Goal: Task Accomplishment & Management: Manage account settings

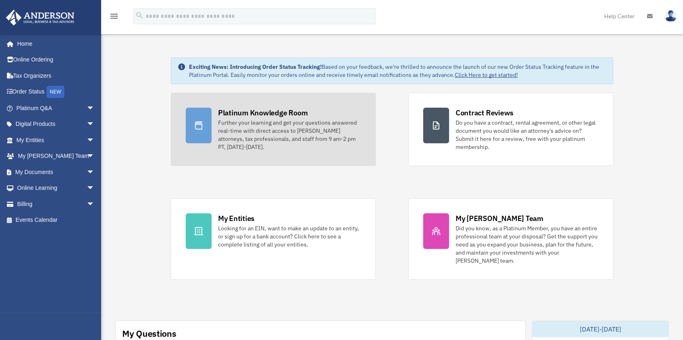
click at [288, 112] on div "Platinum Knowledge Room" at bounding box center [263, 113] width 90 height 10
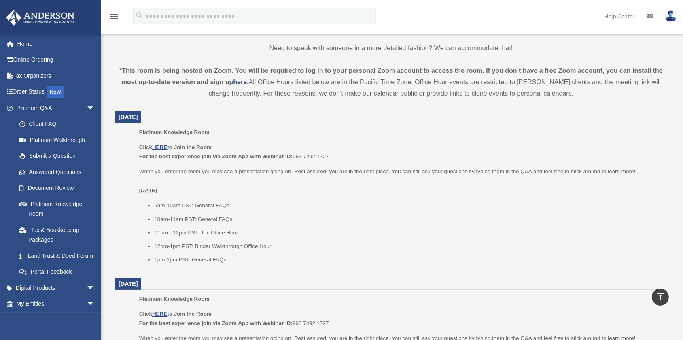
scroll to position [257, 0]
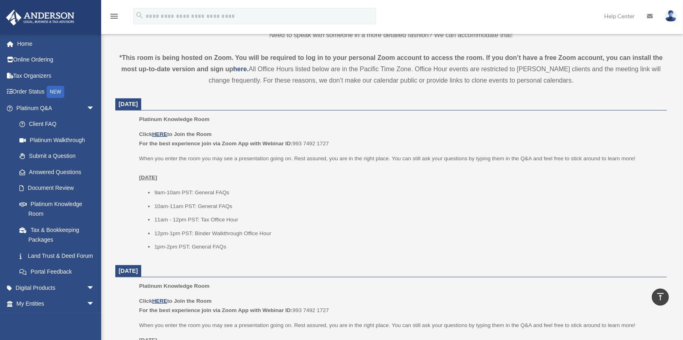
click at [671, 15] on img at bounding box center [671, 16] width 12 height 12
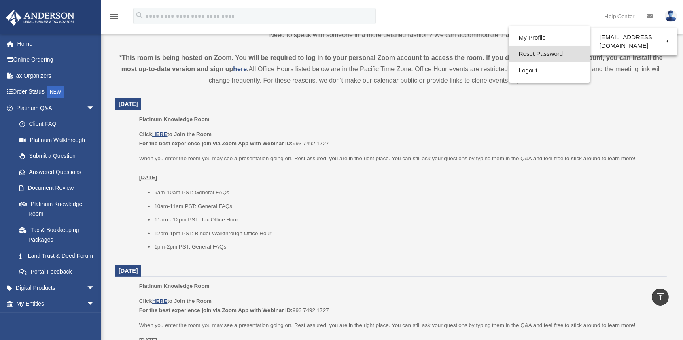
click at [534, 52] on link "Reset Password" at bounding box center [549, 54] width 81 height 17
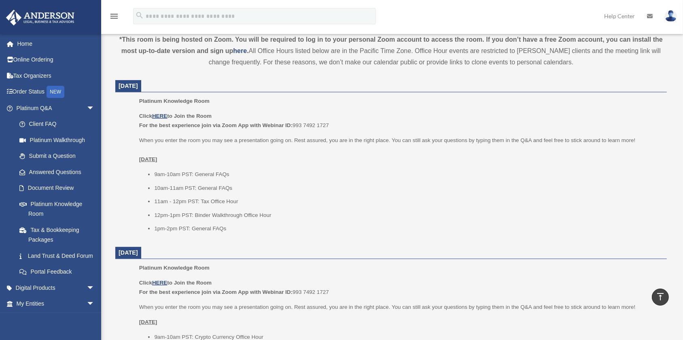
scroll to position [293, 0]
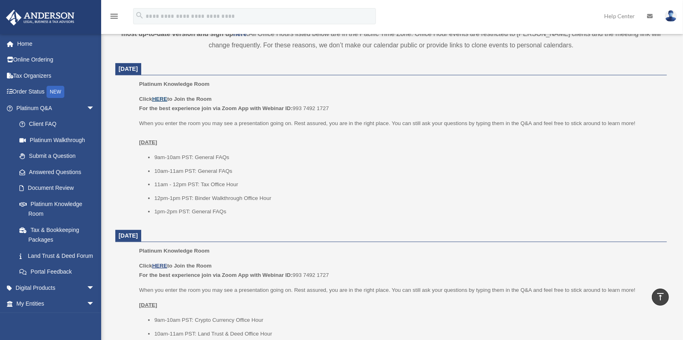
click at [166, 100] on u "HERE" at bounding box center [159, 99] width 15 height 6
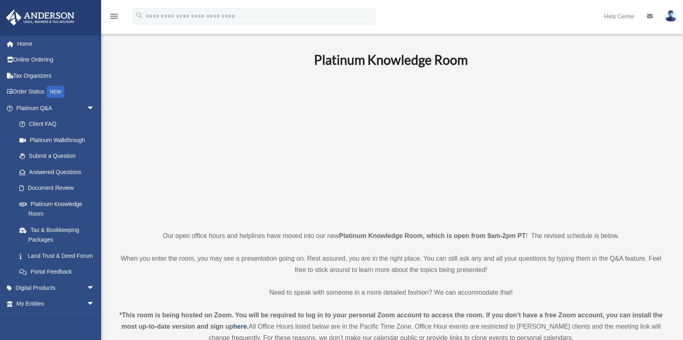
scroll to position [0, 0]
click at [668, 15] on img at bounding box center [671, 16] width 12 height 12
click at [637, 88] on p at bounding box center [391, 148] width 552 height 140
click at [668, 12] on img at bounding box center [671, 16] width 12 height 12
click at [534, 54] on link "Reset Password" at bounding box center [549, 54] width 81 height 17
